Goal: Navigation & Orientation: Find specific page/section

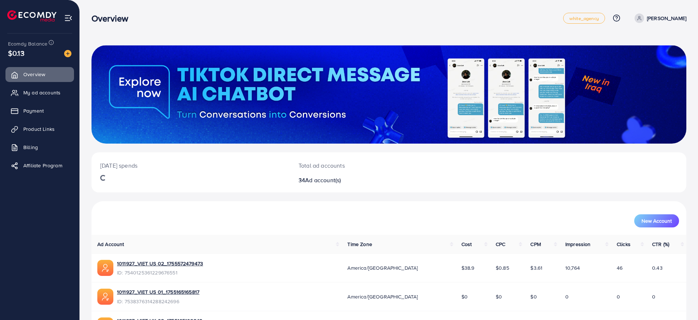
scroll to position [257, 0]
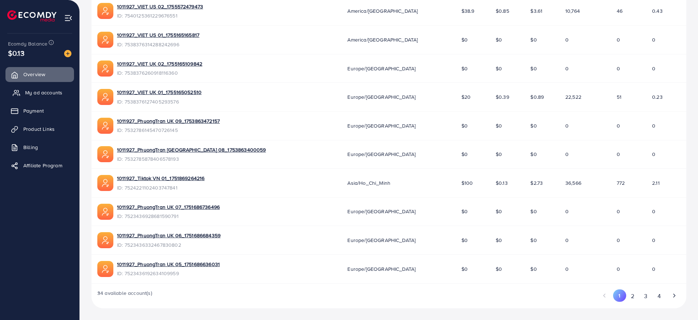
click at [47, 98] on link "My ad accounts" at bounding box center [39, 92] width 69 height 15
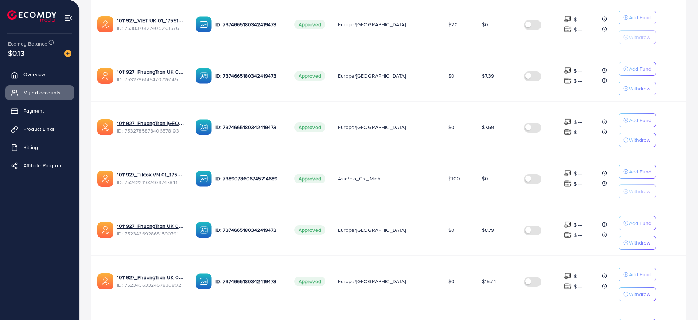
scroll to position [417, 0]
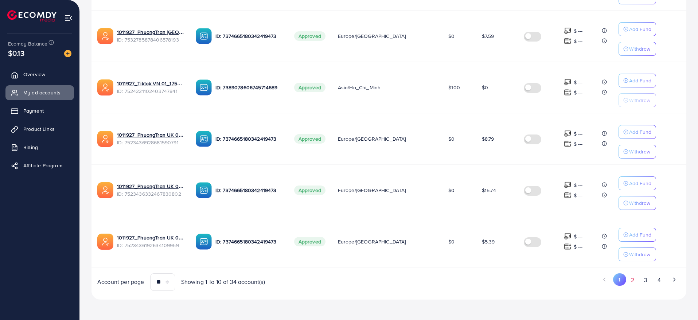
click at [632, 279] on button "2" at bounding box center [633, 280] width 13 height 13
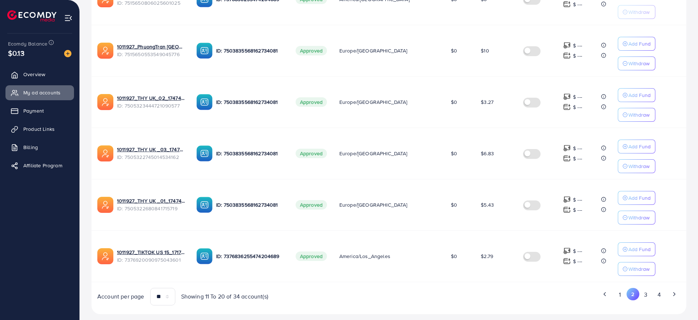
scroll to position [402, 0]
click at [649, 297] on button "3" at bounding box center [646, 295] width 13 height 13
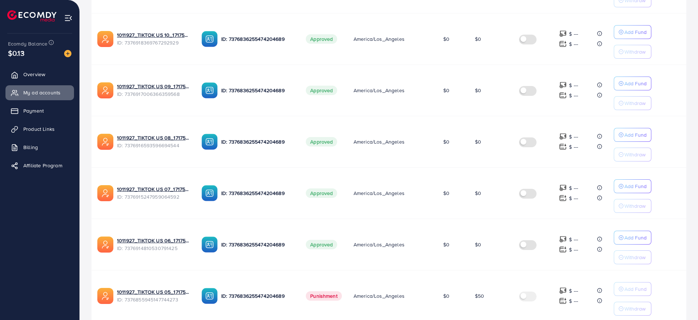
scroll to position [417, 0]
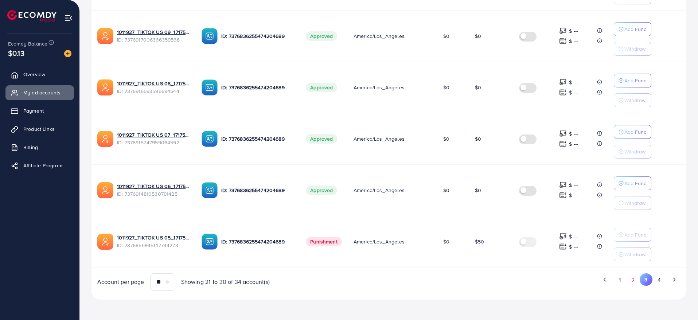
click at [632, 282] on button "2" at bounding box center [633, 280] width 13 height 13
